Goal: Task Accomplishment & Management: Use online tool/utility

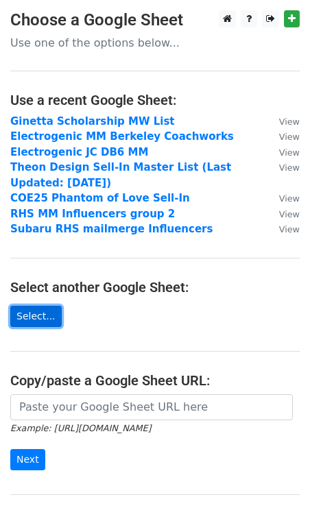
click at [40, 315] on link "Select..." at bounding box center [35, 316] width 51 height 21
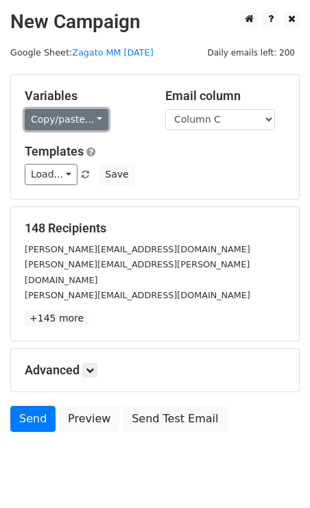
click at [81, 117] on link "Copy/paste..." at bounding box center [67, 119] width 84 height 21
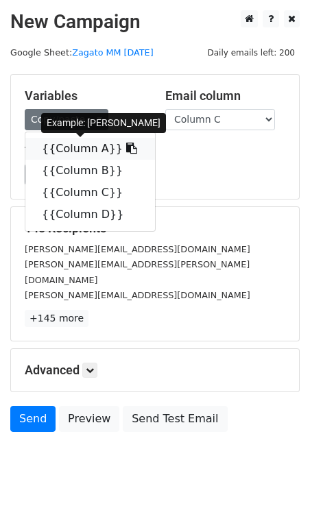
click at [77, 147] on link "{{Column A}}" at bounding box center [90, 149] width 130 height 22
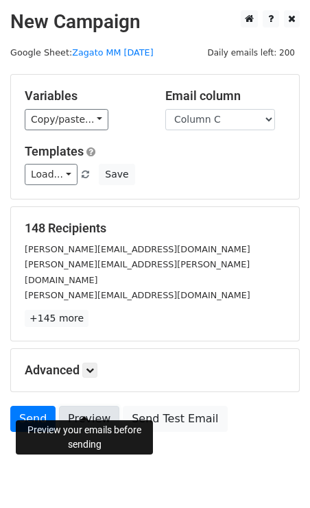
click at [88, 406] on link "Preview" at bounding box center [89, 419] width 60 height 26
click at [93, 406] on link "Preview" at bounding box center [89, 419] width 60 height 26
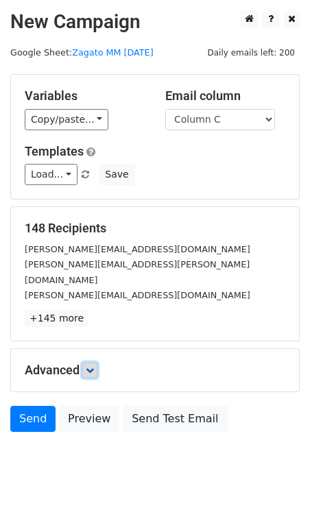
click at [90, 366] on icon at bounding box center [90, 370] width 8 height 8
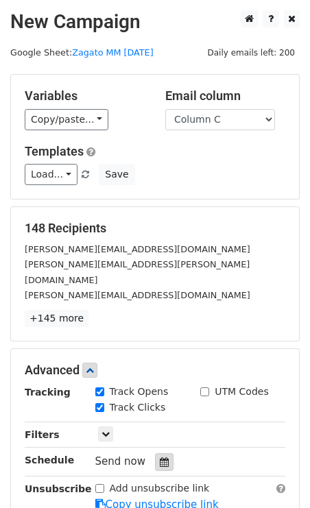
click at [160, 457] on icon at bounding box center [164, 462] width 9 height 10
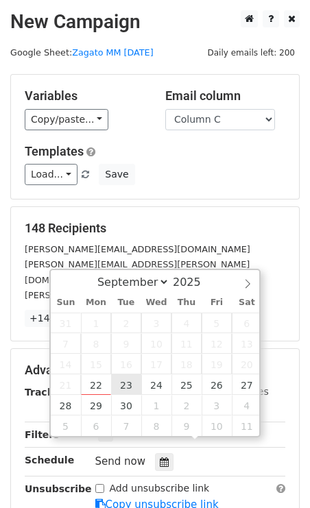
type input "2025-09-23 12:00"
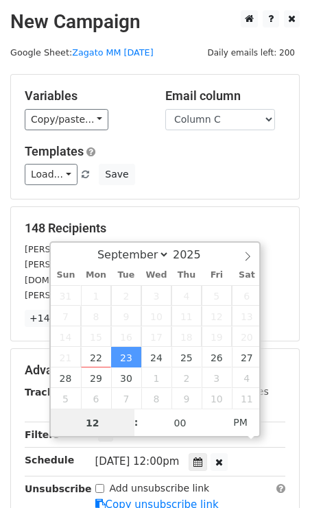
scroll to position [1, 0]
type input "8"
type input "2025-09-23 08:00"
type input "08"
click at [238, 417] on span "PM" at bounding box center [240, 421] width 38 height 27
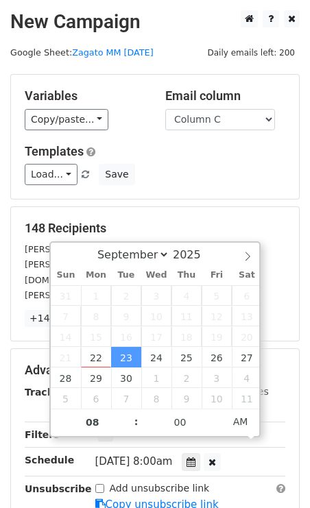
click at [195, 215] on div "148 Recipients adam@carbuzz.com adam.ismail@thedrive.com adrian.padeanu@motor1.…" at bounding box center [155, 274] width 288 height 134
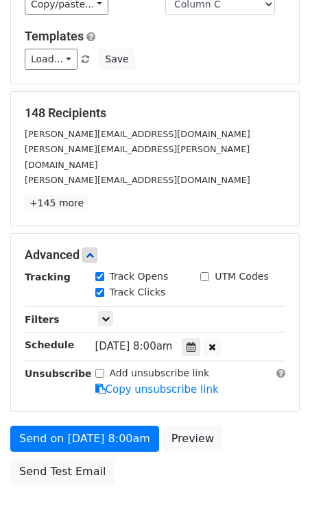
scroll to position [121, 0]
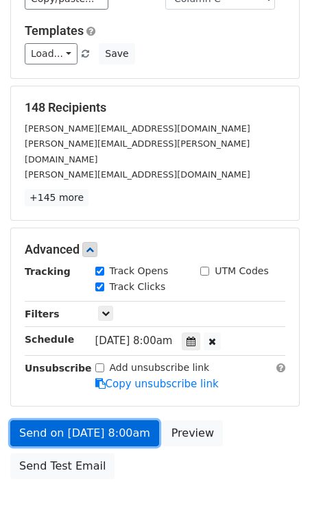
click at [72, 420] on link "Send on Sep 23 at 8:00am" at bounding box center [84, 433] width 149 height 26
